Goal: Information Seeking & Learning: Find specific page/section

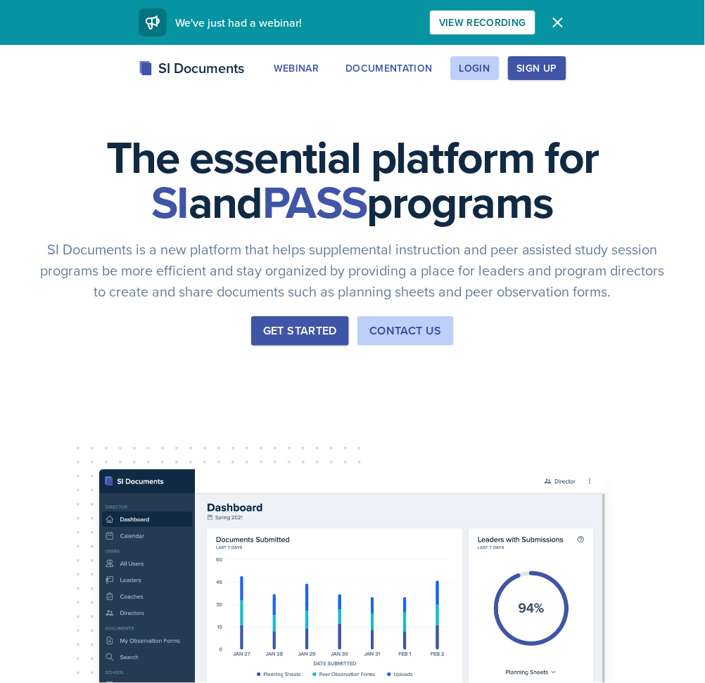
click at [163, 70] on div "SI Documents" at bounding box center [191, 68] width 105 height 21
click at [555, 25] on icon "button" at bounding box center [557, 22] width 8 height 8
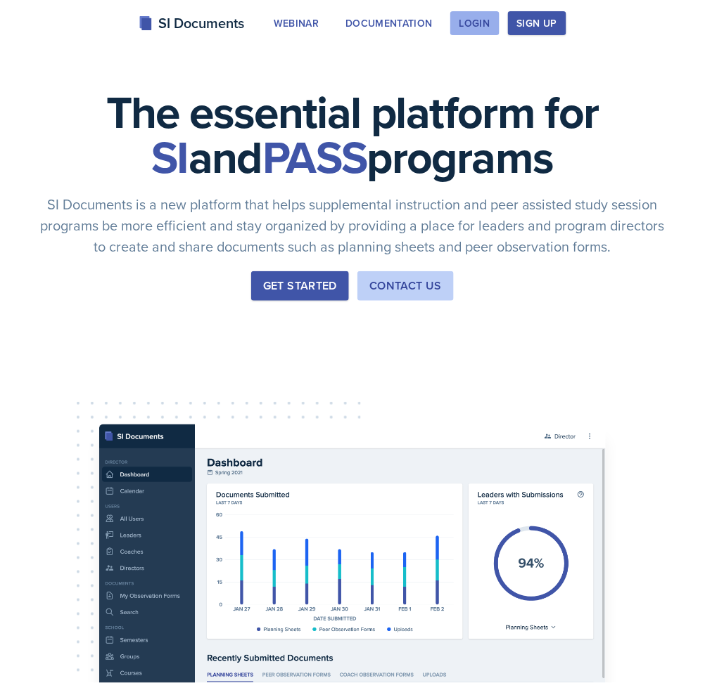
click at [484, 20] on div "Login" at bounding box center [474, 23] width 31 height 11
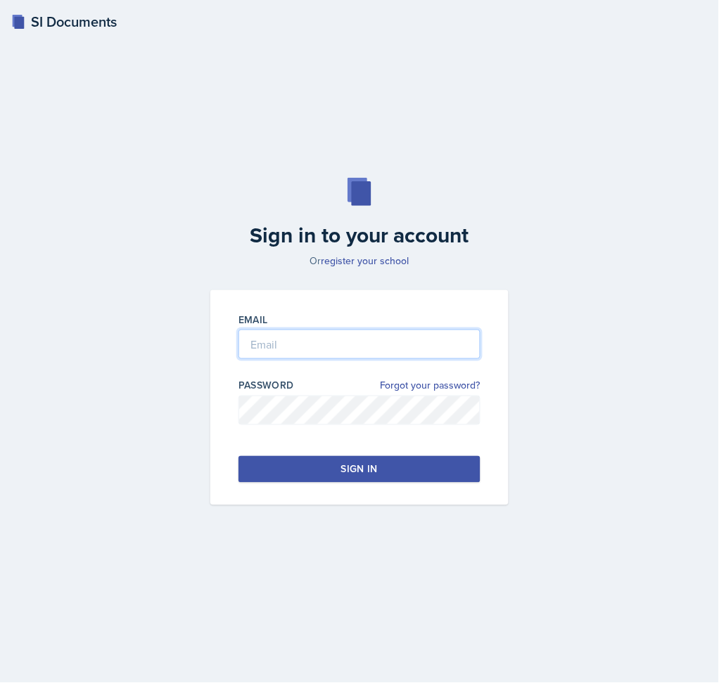
click at [350, 352] on input "email" at bounding box center [359, 345] width 242 height 30
type input "h"
type input "[EMAIL_ADDRESS][PERSON_NAME][DOMAIN_NAME]"
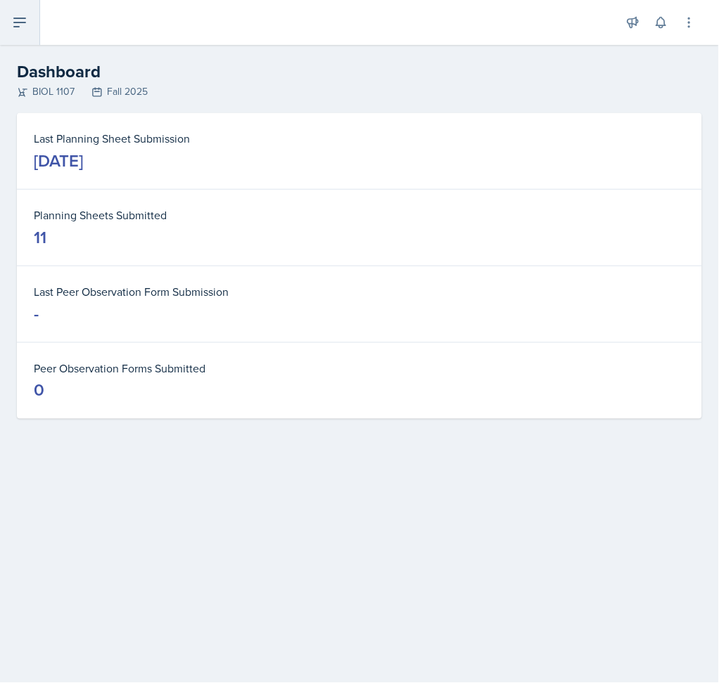
click at [15, 32] on button at bounding box center [20, 22] width 40 height 45
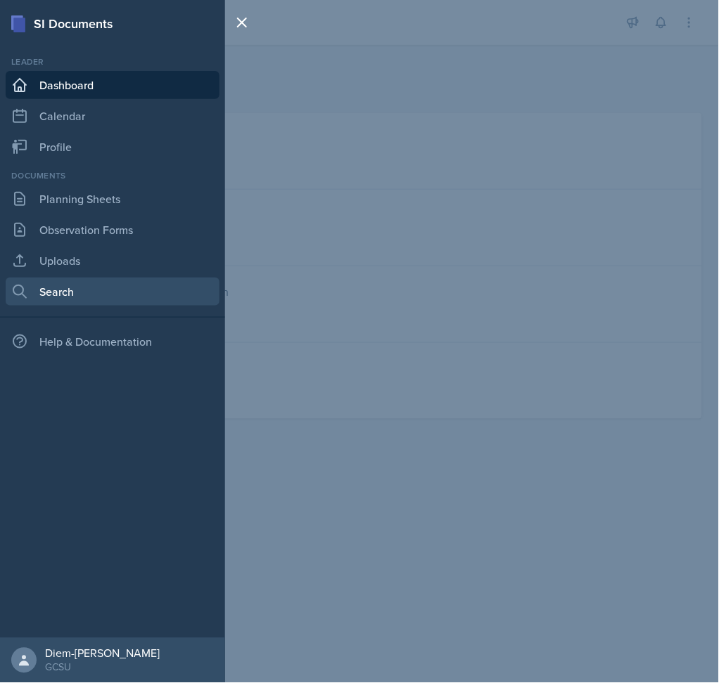
click at [101, 288] on link "Search" at bounding box center [113, 292] width 214 height 28
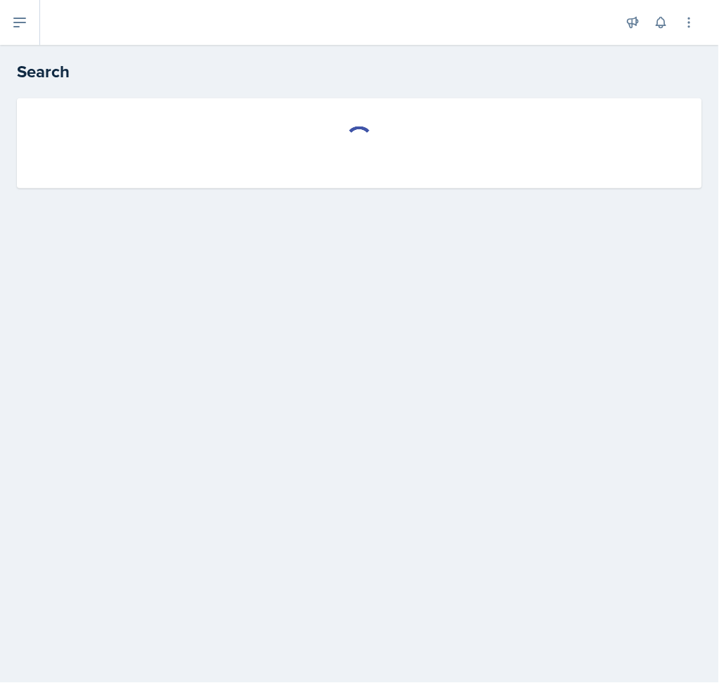
select select "all"
select select "1"
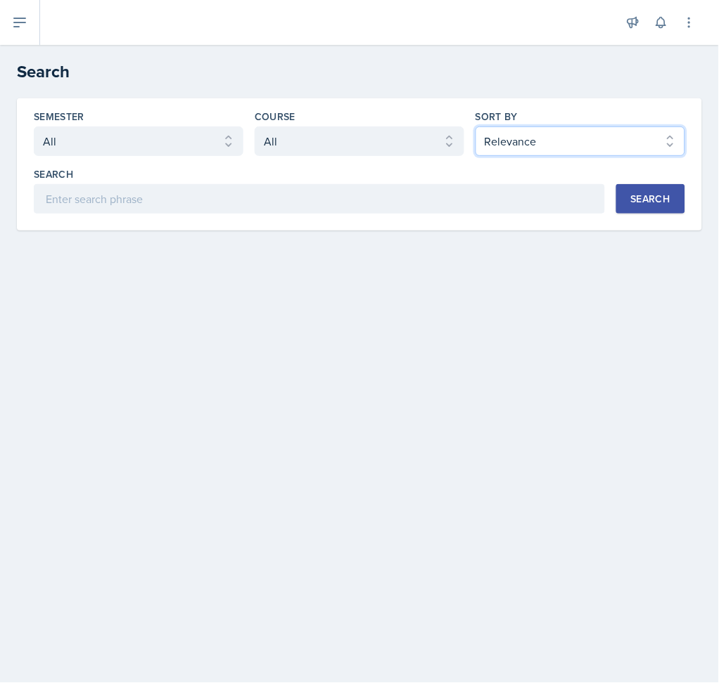
click at [492, 144] on select "Select sort by Relevance Document Date (Asc) Document Date (Desc)" at bounding box center [580, 142] width 210 height 30
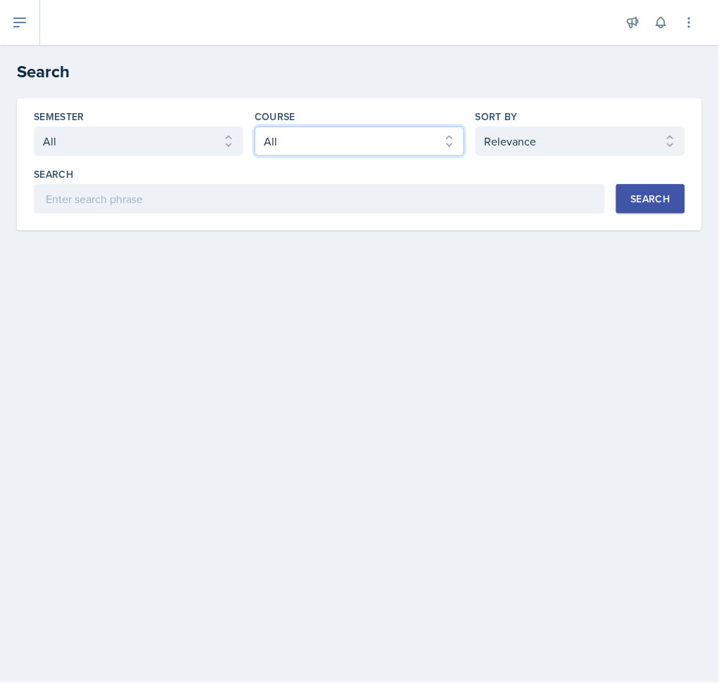
click at [390, 135] on select "Select course All ACCT 3101 ACCT 3102 ASTR 1000 BIOL 1100 BIOL 1107 BIOL 1108 B…" at bounding box center [360, 142] width 210 height 30
select select "d236ee51-059a-45e2-88e4-86a0f95ae8ef"
click at [255, 127] on select "Select course All ACCT 3101 ACCT 3102 ASTR 1000 BIOL 1100 BIOL 1107 BIOL 1108 B…" at bounding box center [360, 142] width 210 height 30
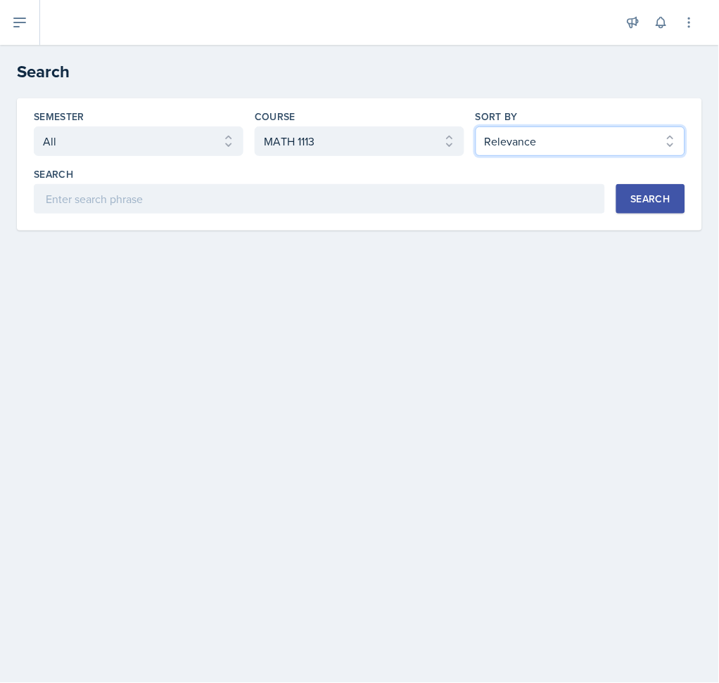
click at [586, 133] on select "Select sort by Relevance Document Date (Asc) Document Date (Desc)" at bounding box center [580, 142] width 210 height 30
select select "3"
click at [475, 127] on select "Select sort by Relevance Document Date (Asc) Document Date (Desc)" at bounding box center [580, 142] width 210 height 30
click at [656, 208] on button "Search" at bounding box center [650, 199] width 69 height 30
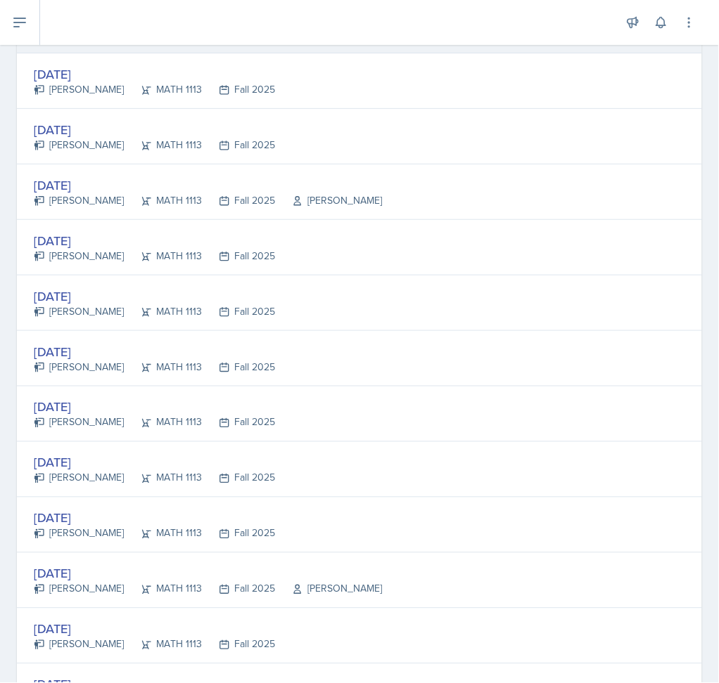
scroll to position [2467, 0]
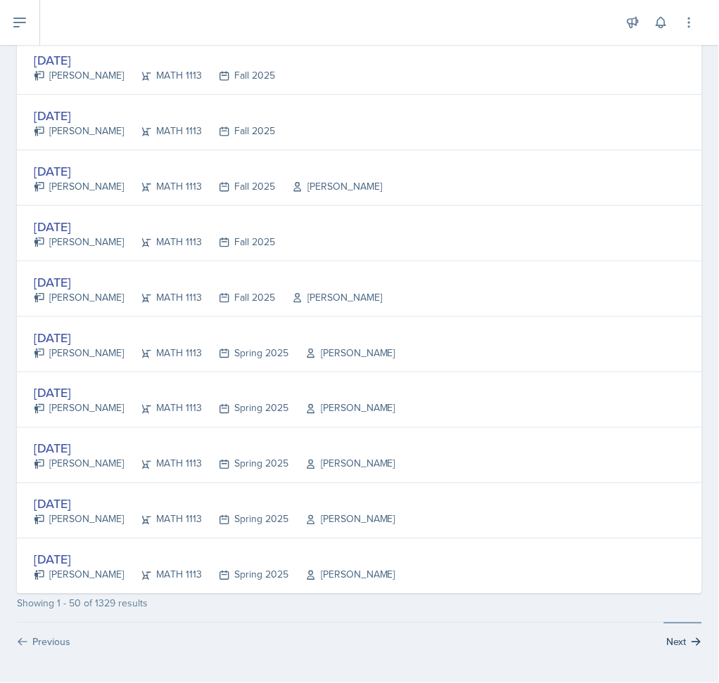
click at [673, 643] on button "Next" at bounding box center [683, 636] width 38 height 27
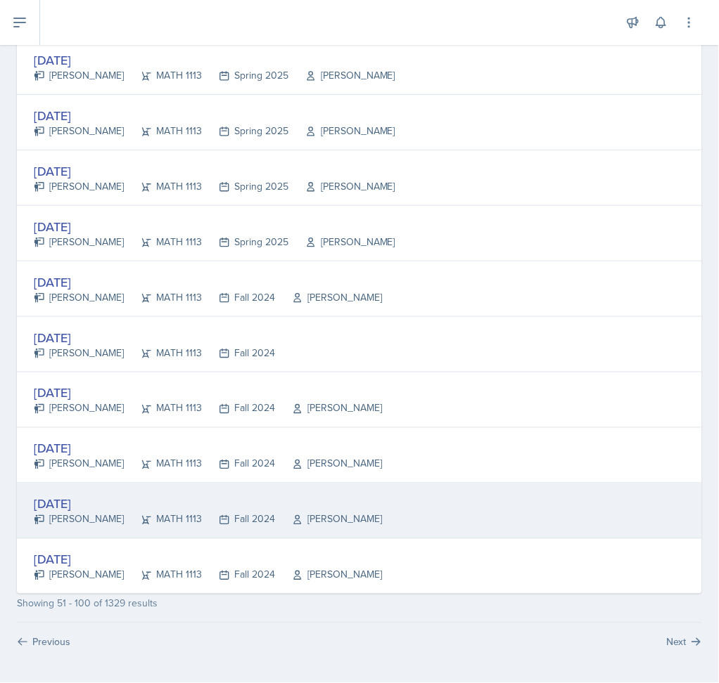
click at [63, 504] on div "[DATE]" at bounding box center [208, 504] width 348 height 19
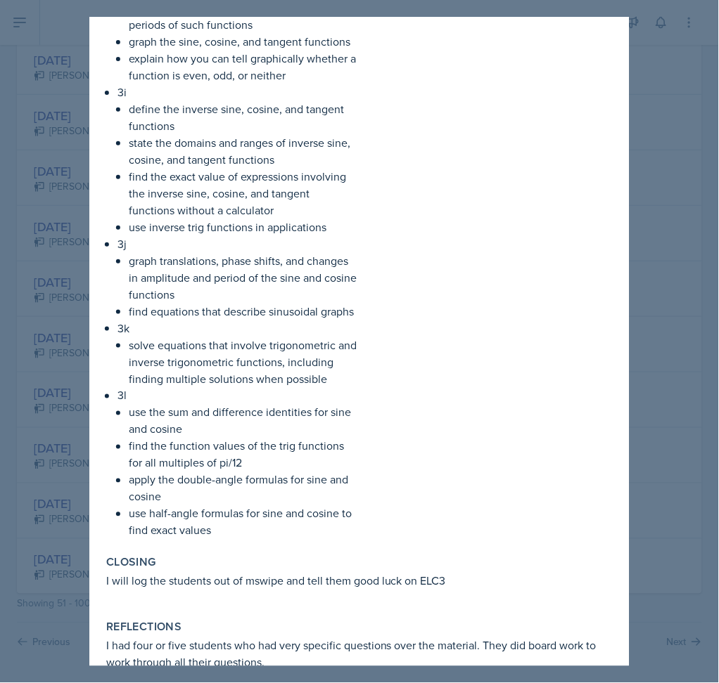
scroll to position [1493, 0]
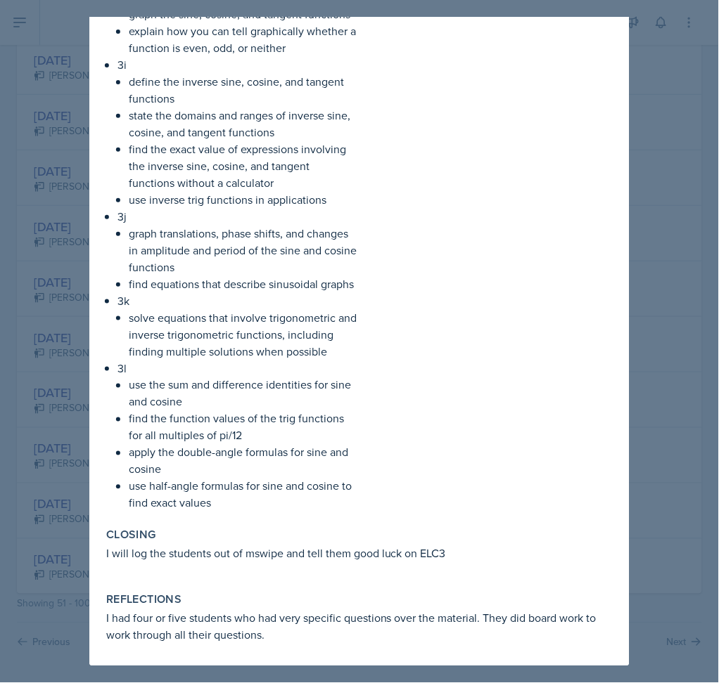
click at [679, 355] on div at bounding box center [359, 341] width 719 height 683
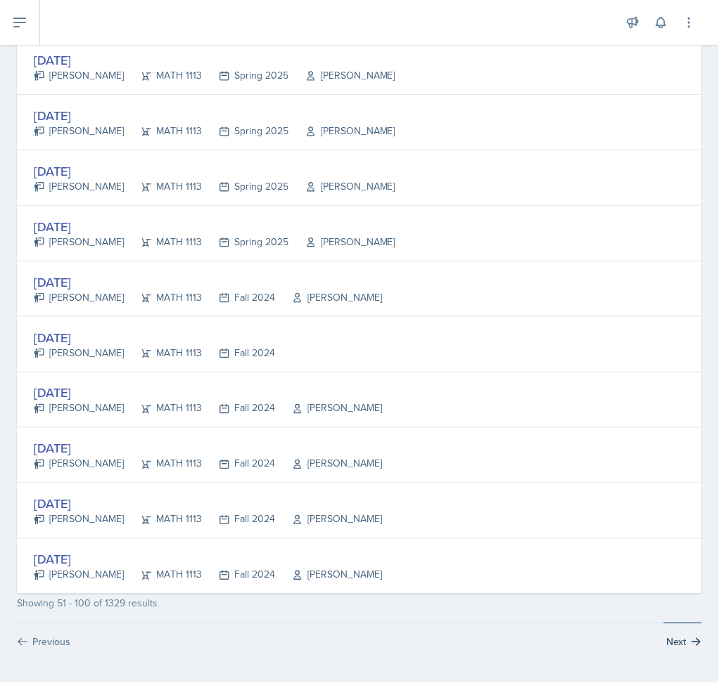
click at [667, 640] on button "Next" at bounding box center [683, 636] width 38 height 27
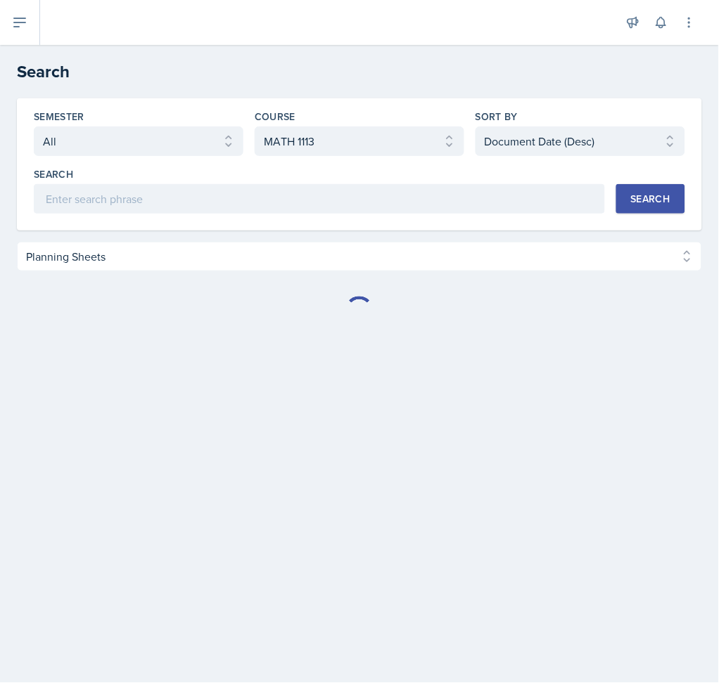
scroll to position [0, 0]
select select "Planning Sheets (1329)"
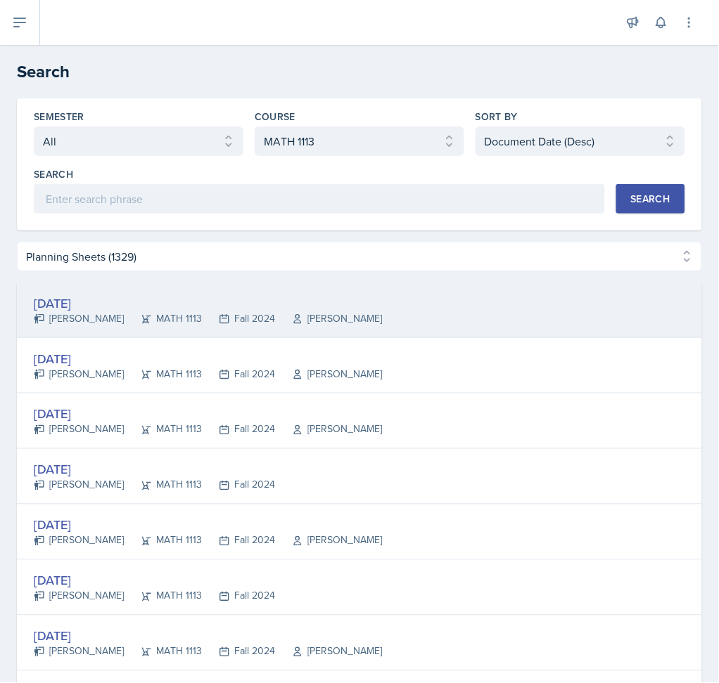
click at [202, 331] on div "[DATE] [PERSON_NAME] MATH 1113 Fall 2024 [PERSON_NAME]" at bounding box center [359, 311] width 685 height 56
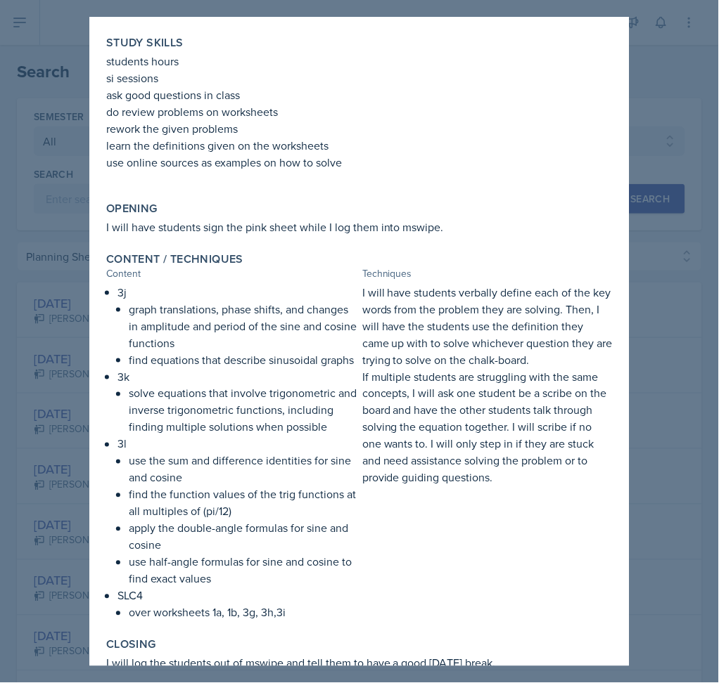
scroll to position [233, 0]
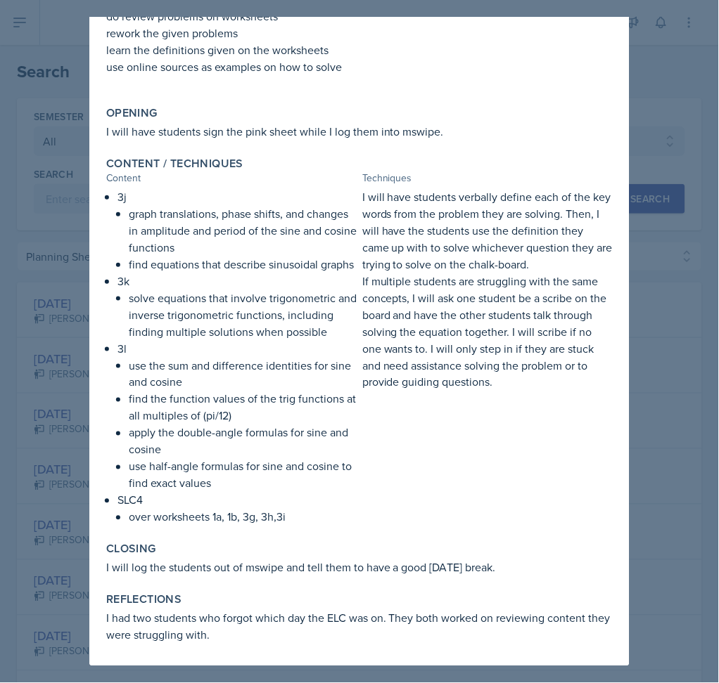
drag, startPoint x: 684, startPoint y: 366, endPoint x: 647, endPoint y: 373, distance: 37.9
click at [684, 366] on div at bounding box center [359, 341] width 719 height 683
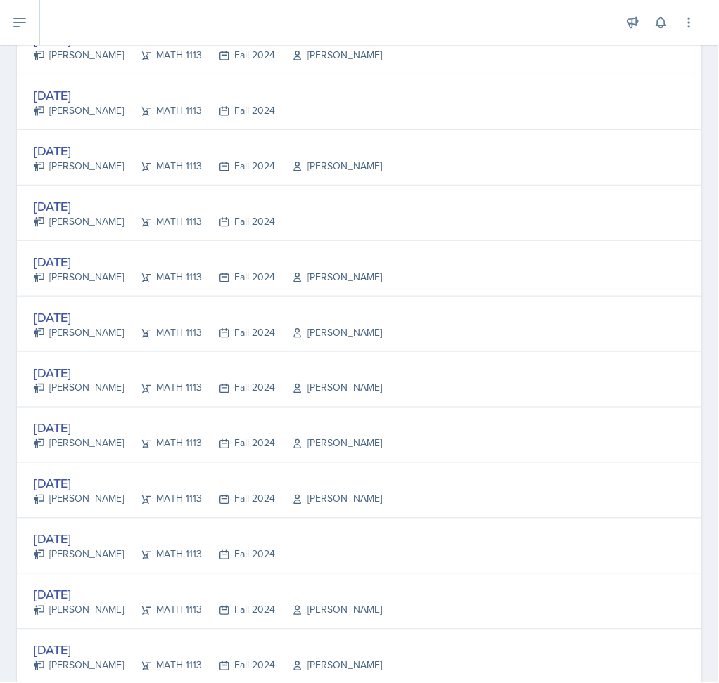
scroll to position [2467, 0]
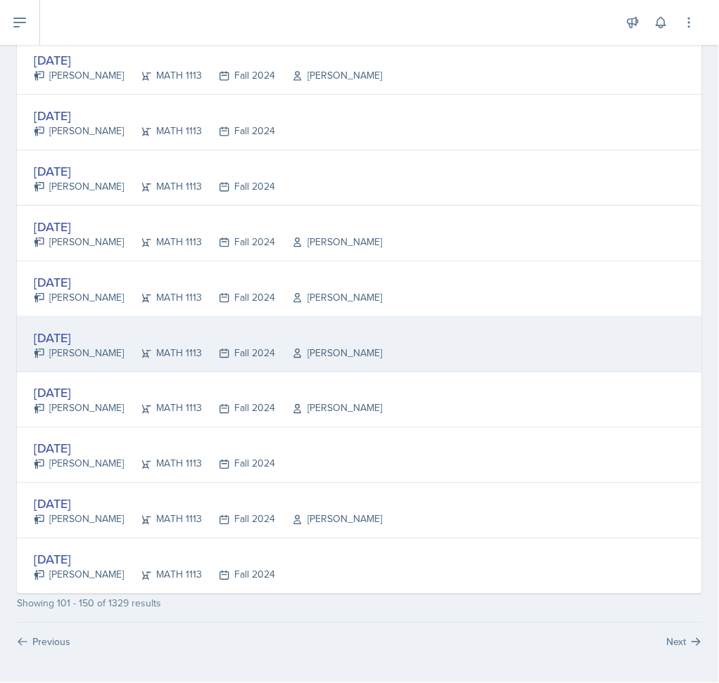
click at [143, 340] on div "[DATE]" at bounding box center [208, 337] width 348 height 19
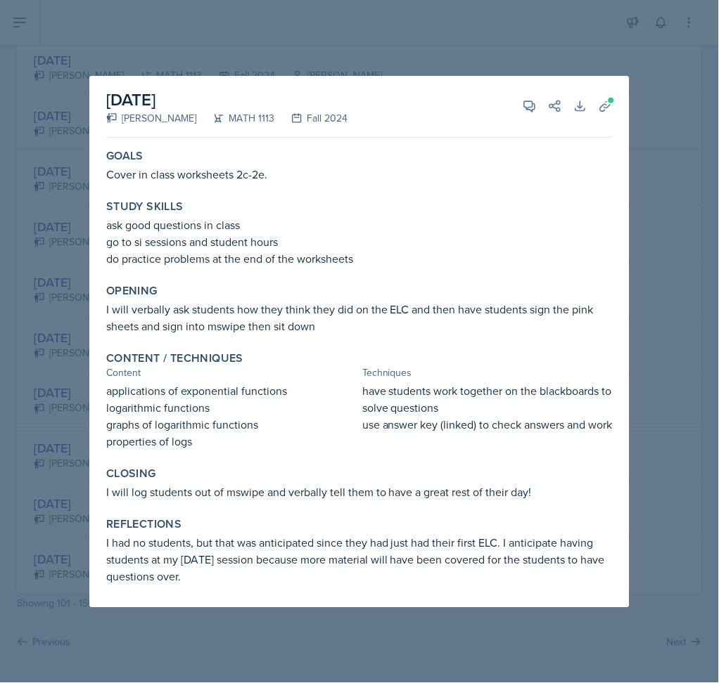
click at [659, 320] on div at bounding box center [359, 341] width 719 height 683
